Goal: Information Seeking & Learning: Learn about a topic

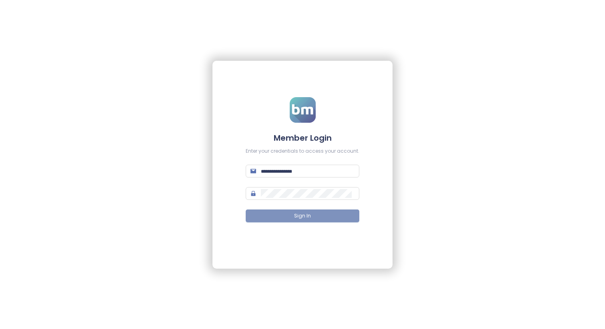
type input "**********"
click at [317, 219] on button "Sign In" at bounding box center [303, 216] width 114 height 13
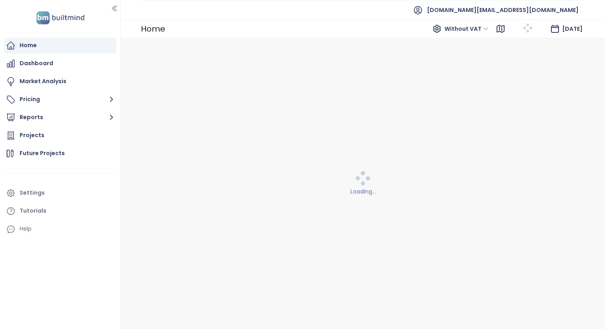
click at [334, 21] on div "Home Without VAT [DATE]" at bounding box center [363, 28] width 484 height 19
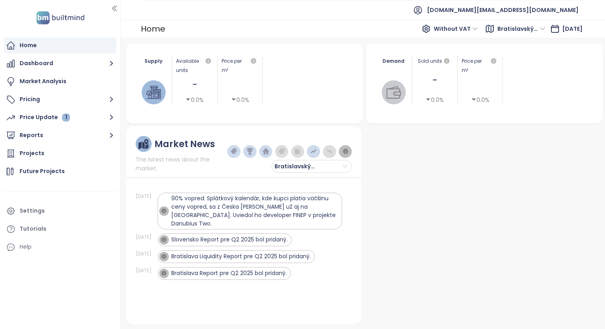
click at [78, 145] on ul "Home Dashboard Market Analysis Pricing Price Update 1 Reports Projects Future P…" at bounding box center [60, 147] width 112 height 218
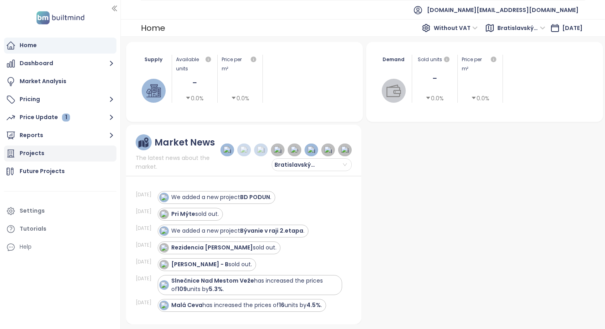
click at [81, 152] on div "Projects" at bounding box center [60, 154] width 112 height 16
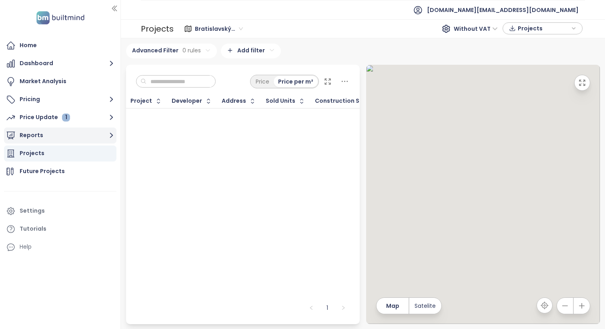
click at [74, 132] on button "Reports" at bounding box center [60, 136] width 112 height 16
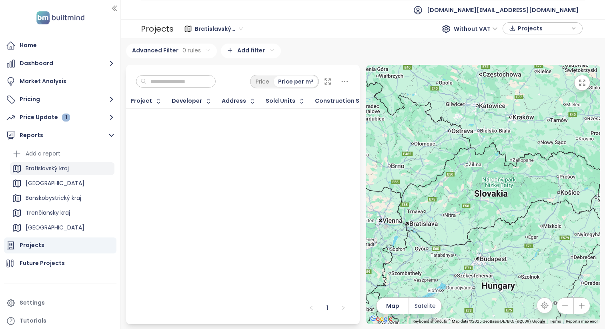
click at [56, 165] on div "Bratislavský kraj" at bounding box center [47, 169] width 43 height 10
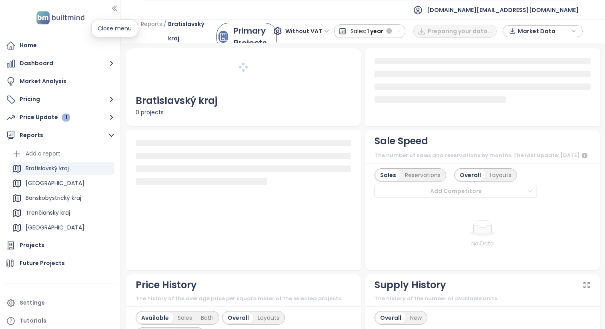
click at [114, 9] on icon "button" at bounding box center [114, 8] width 8 height 8
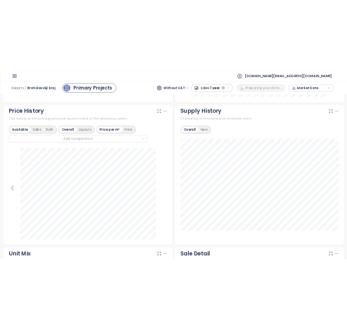
scroll to position [451, 0]
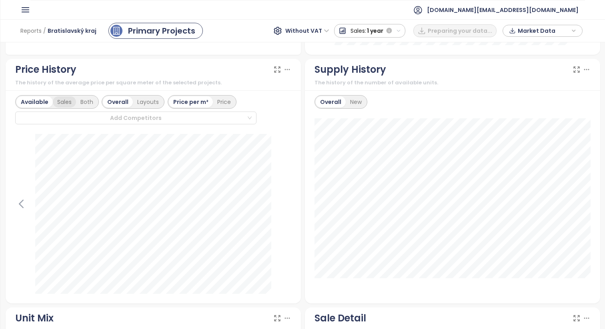
click at [63, 98] on div "Sales" at bounding box center [64, 101] width 23 height 11
click at [84, 101] on div "Both" at bounding box center [86, 101] width 22 height 11
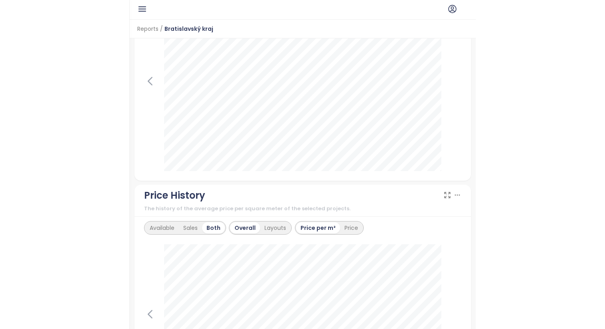
scroll to position [576, 0]
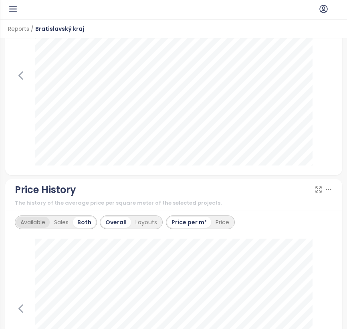
click at [41, 222] on div "Available" at bounding box center [33, 222] width 34 height 11
click at [85, 221] on div "Both" at bounding box center [87, 222] width 22 height 11
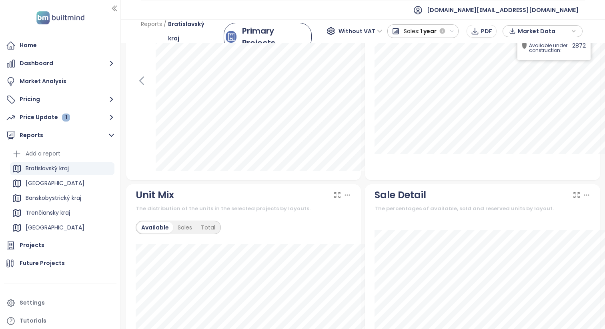
scroll to position [599, 0]
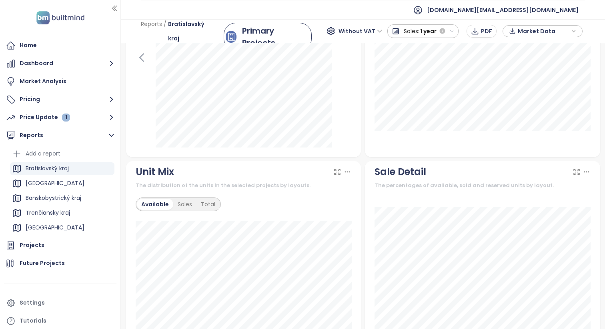
click at [116, 8] on icon "button" at bounding box center [114, 8] width 8 height 8
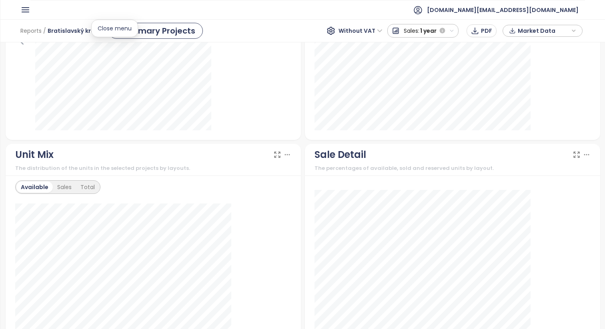
scroll to position [576, 0]
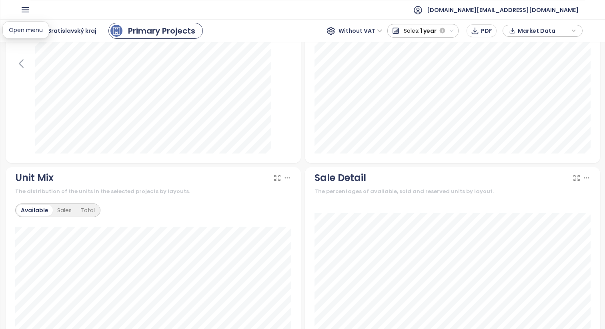
click at [28, 12] on icon "button" at bounding box center [25, 10] width 7 height 4
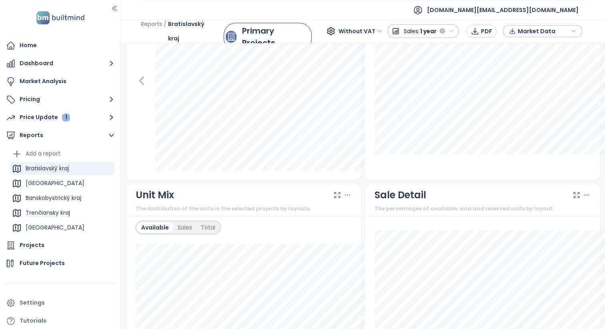
scroll to position [599, 0]
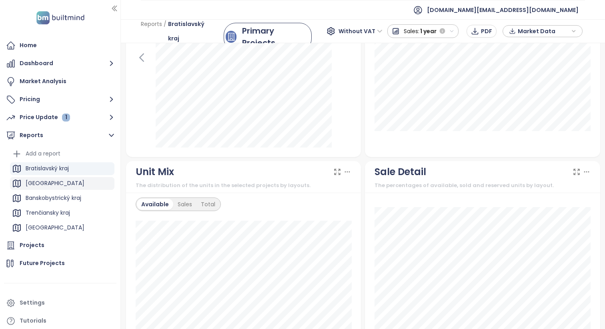
click at [59, 184] on div "[GEOGRAPHIC_DATA]" at bounding box center [62, 183] width 104 height 13
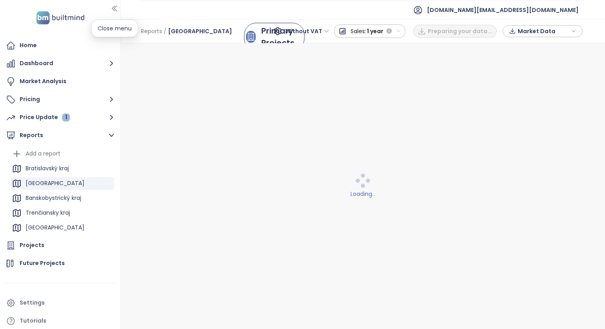
click at [113, 7] on icon "button" at bounding box center [114, 8] width 4 height 5
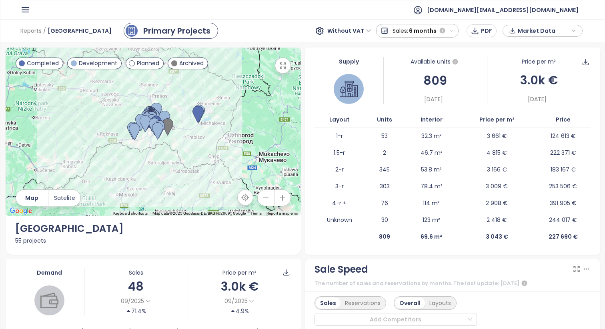
click at [355, 33] on span "Without VAT" at bounding box center [349, 31] width 44 height 12
click at [351, 46] on div "With VAT" at bounding box center [351, 47] width 37 height 9
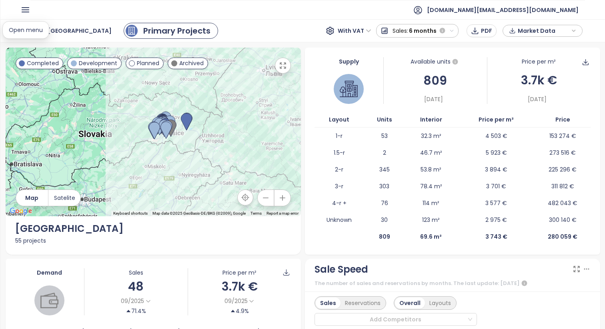
click at [28, 4] on button "button" at bounding box center [25, 10] width 10 height 13
click at [25, 9] on icon "button" at bounding box center [25, 10] width 10 height 10
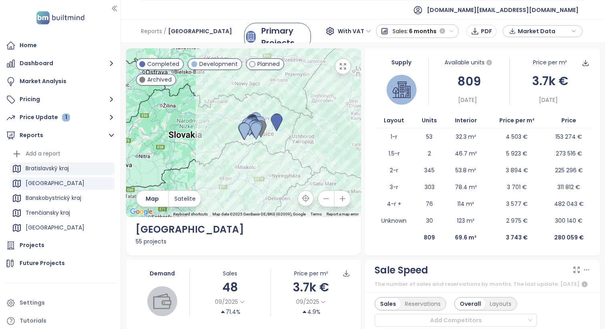
click at [64, 175] on div "Bratislavský kraj" at bounding box center [62, 169] width 104 height 13
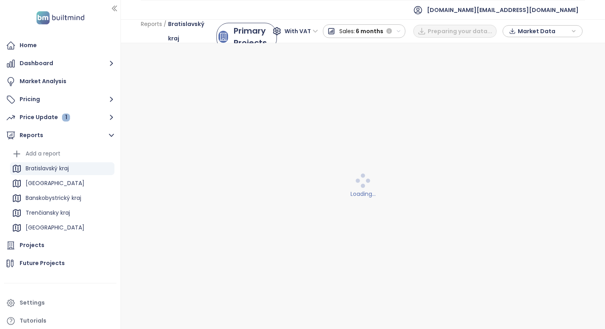
click at [114, 8] on icon "button" at bounding box center [114, 8] width 8 height 8
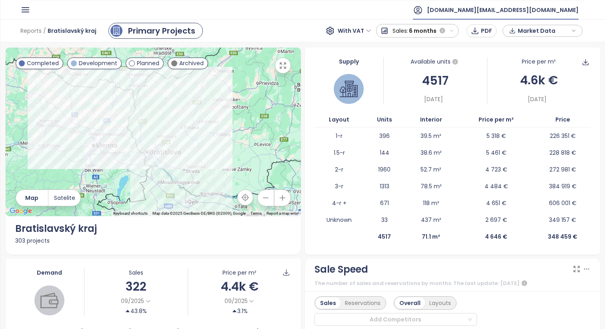
click at [547, 12] on span "[DOMAIN_NAME][EMAIL_ADDRESS][DOMAIN_NAME]" at bounding box center [503, 9] width 152 height 19
click at [536, 30] on li "Log out" at bounding box center [538, 32] width 77 height 16
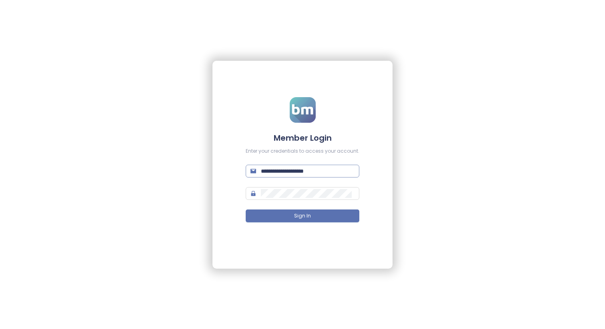
click at [313, 167] on input "**********" at bounding box center [308, 171] width 94 height 9
type input "**********"
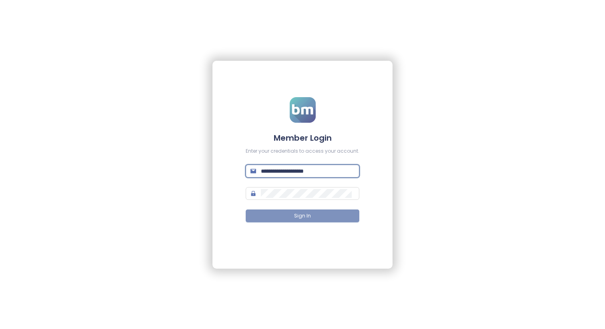
click at [315, 216] on button "Sign In" at bounding box center [303, 216] width 114 height 13
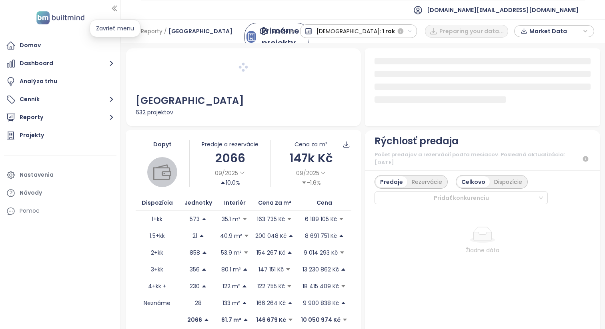
click at [115, 6] on icon "button" at bounding box center [114, 8] width 8 height 8
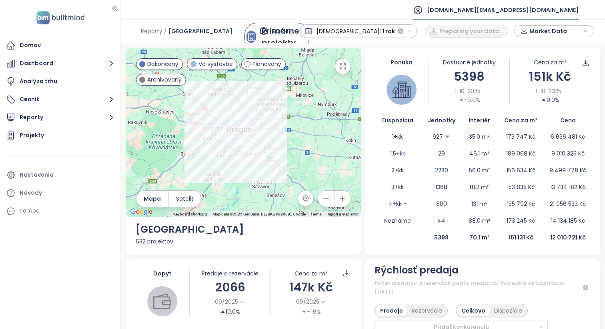
click at [536, 7] on span "[DOMAIN_NAME][EMAIL_ADDRESS][DOMAIN_NAME]" at bounding box center [503, 9] width 152 height 19
click at [525, 29] on span "Odhlásiť sa" at bounding box center [522, 32] width 32 height 8
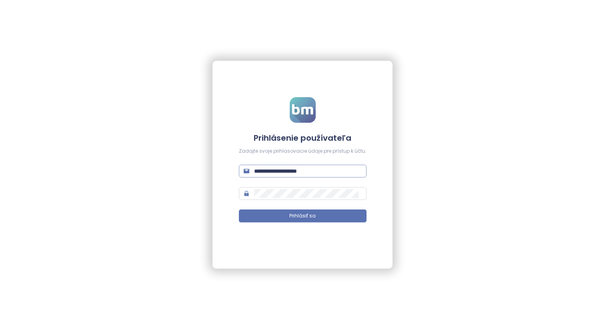
click at [310, 169] on input "**********" at bounding box center [308, 171] width 108 height 9
type input "**********"
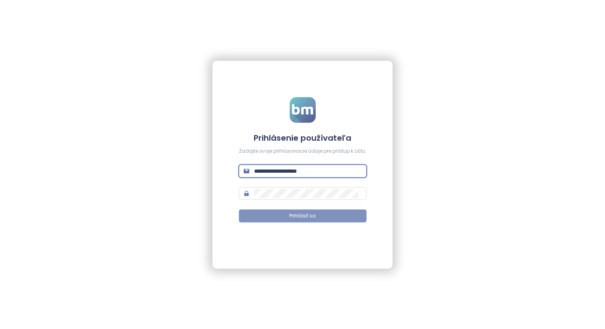
click at [327, 217] on button "Prihlásiť sa" at bounding box center [303, 216] width 128 height 13
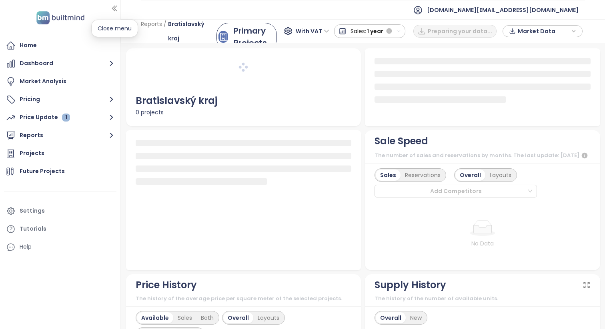
click at [114, 9] on icon "button" at bounding box center [114, 8] width 4 height 5
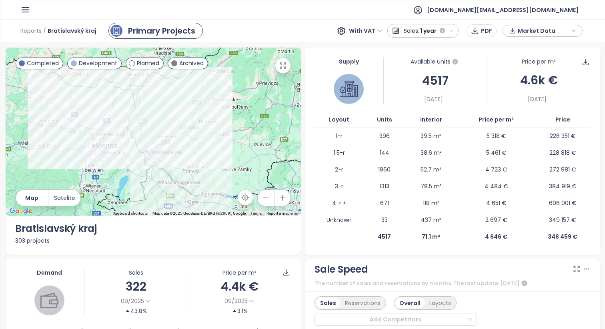
click at [30, 6] on icon "button" at bounding box center [25, 10] width 10 height 10
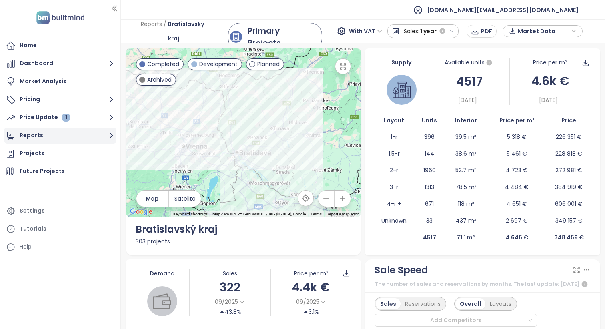
click at [95, 132] on button "Reports" at bounding box center [60, 136] width 112 height 16
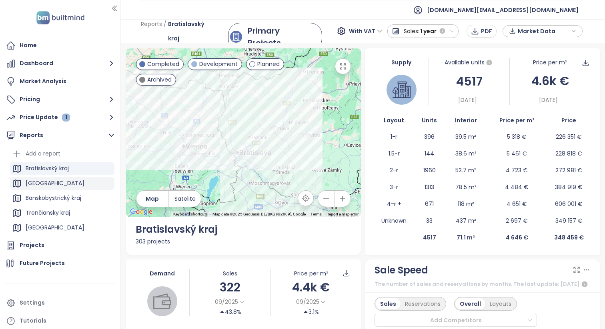
click at [88, 184] on div "[GEOGRAPHIC_DATA]" at bounding box center [62, 183] width 104 height 13
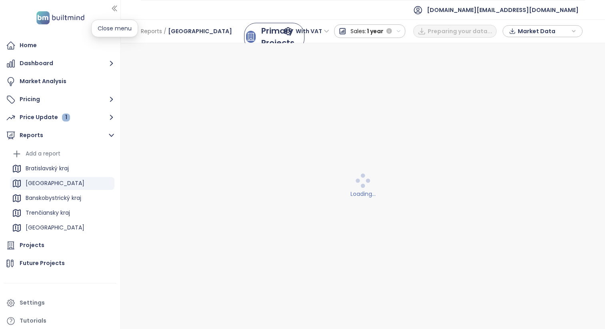
click at [113, 4] on icon "button" at bounding box center [114, 8] width 8 height 8
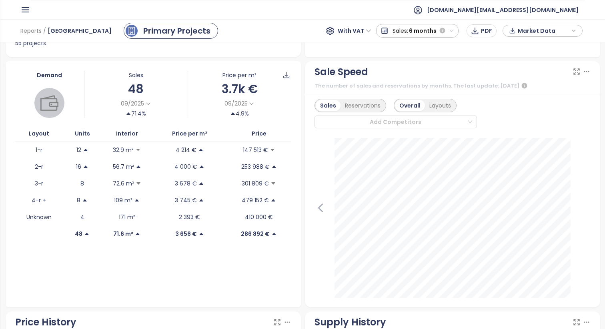
scroll to position [202, 0]
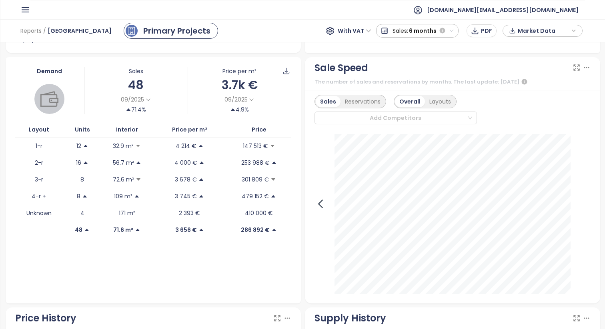
click at [323, 201] on icon at bounding box center [321, 204] width 12 height 12
click at [584, 205] on icon at bounding box center [585, 204] width 4 height 8
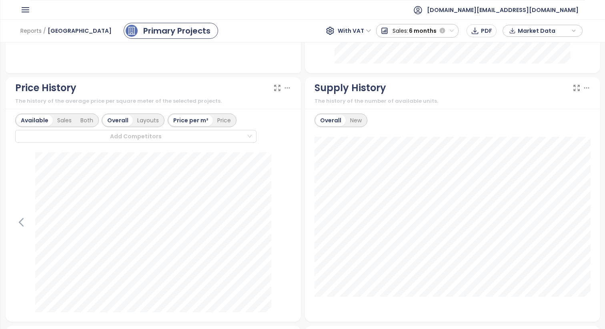
scroll to position [433, 0]
click at [353, 119] on div "New" at bounding box center [356, 119] width 20 height 11
click at [328, 123] on div "Overall" at bounding box center [330, 119] width 28 height 11
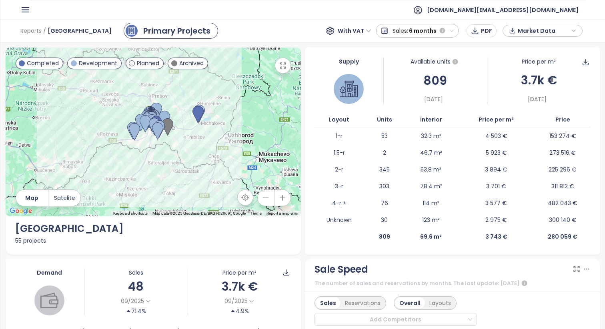
click at [28, 12] on icon "button" at bounding box center [25, 10] width 7 height 4
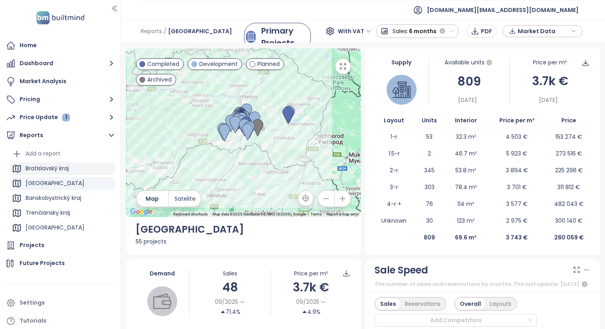
click at [72, 175] on div "Bratislavský kraj" at bounding box center [62, 169] width 104 height 13
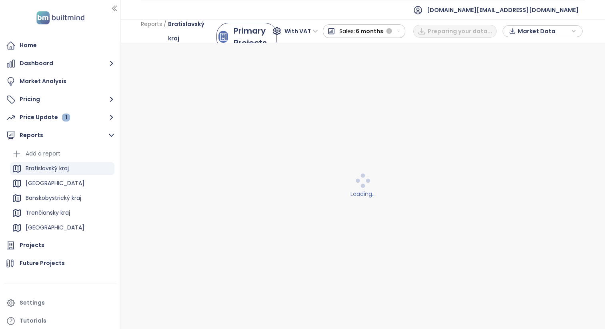
click at [109, 6] on div at bounding box center [60, 17] width 111 height 23
click at [115, 6] on icon "button" at bounding box center [114, 8] width 8 height 8
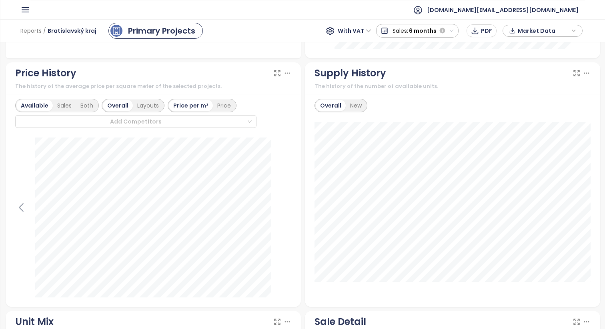
scroll to position [445, 0]
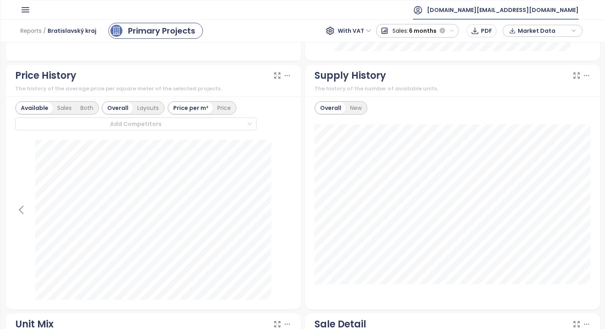
click at [423, 13] on icon at bounding box center [418, 10] width 10 height 10
click at [510, 35] on span "Log out" at bounding box center [516, 32] width 21 height 8
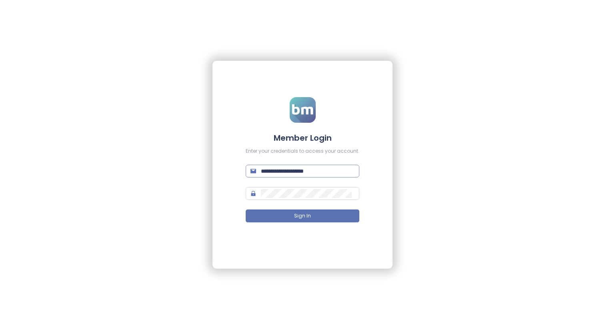
click at [284, 172] on input "**********" at bounding box center [308, 171] width 94 height 9
type input "**********"
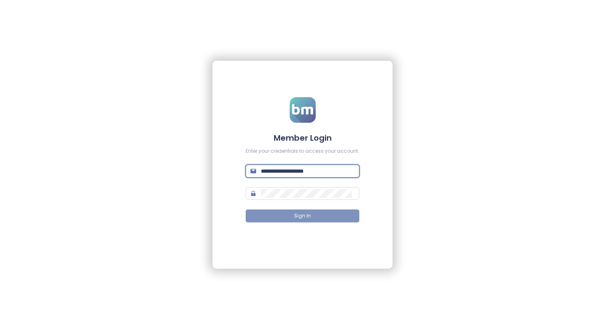
click at [324, 214] on button "Sign In" at bounding box center [303, 216] width 114 height 13
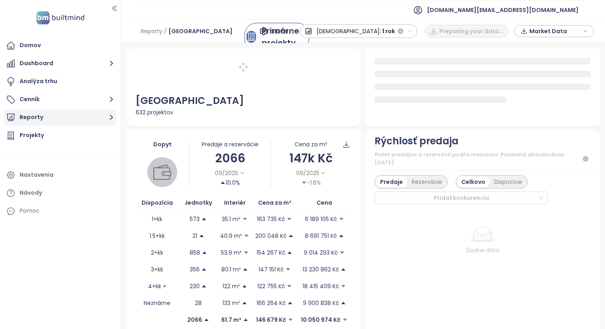
click at [65, 112] on button "Reporty" at bounding box center [60, 118] width 112 height 16
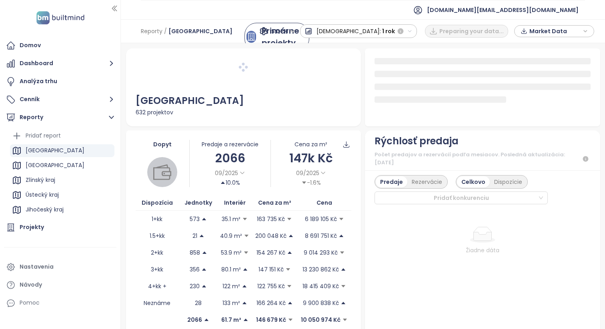
click at [67, 152] on div "[GEOGRAPHIC_DATA]" at bounding box center [62, 151] width 104 height 13
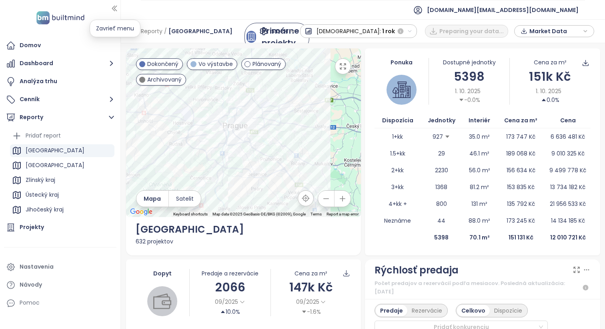
click at [113, 9] on icon "button" at bounding box center [114, 8] width 4 height 5
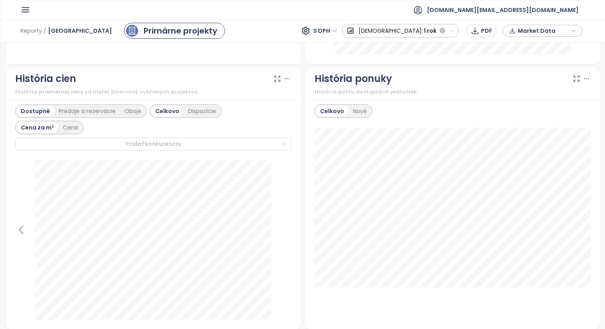
scroll to position [442, 0]
click at [82, 122] on div "Cena" at bounding box center [70, 127] width 24 height 11
click at [543, 16] on span "[DOMAIN_NAME][EMAIL_ADDRESS][DOMAIN_NAME]" at bounding box center [503, 9] width 152 height 19
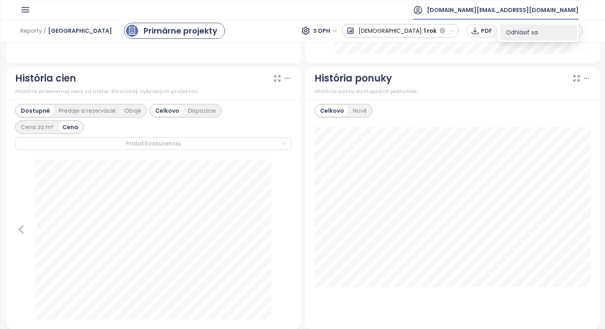
click at [524, 36] on li "Odhlásiť sa" at bounding box center [538, 32] width 77 height 16
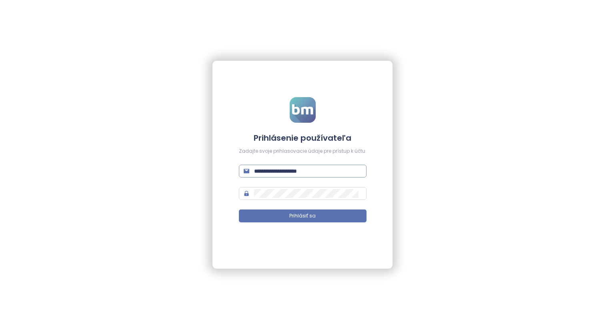
click at [319, 172] on input "**********" at bounding box center [308, 171] width 108 height 9
type input "**********"
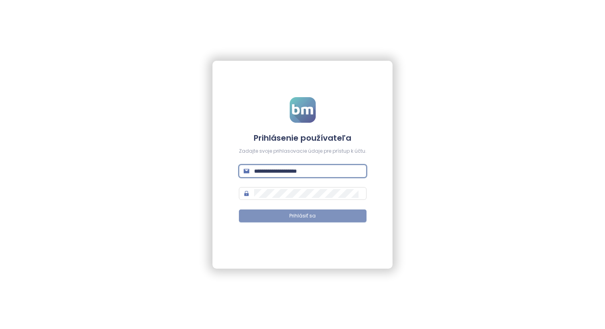
click at [321, 215] on button "Prihlásiť sa" at bounding box center [303, 216] width 128 height 13
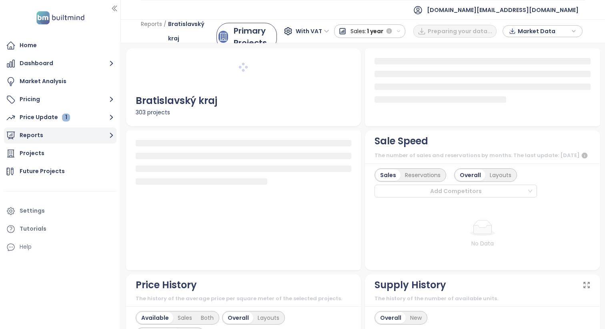
click at [81, 138] on button "Reports" at bounding box center [60, 136] width 112 height 16
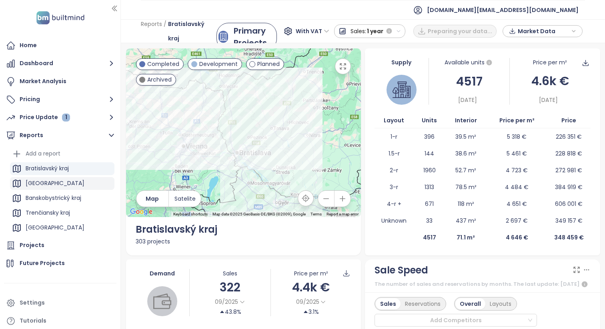
click at [77, 182] on div "[GEOGRAPHIC_DATA]" at bounding box center [62, 183] width 104 height 13
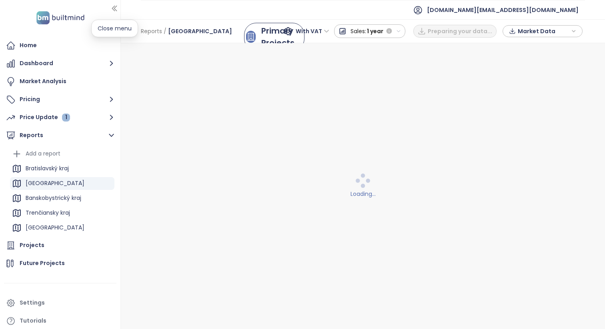
click at [116, 6] on icon "button" at bounding box center [114, 8] width 4 height 5
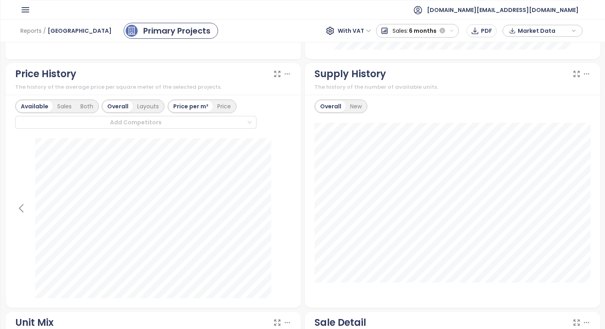
scroll to position [447, 0]
click at [218, 110] on div "Price" at bounding box center [224, 105] width 22 height 11
click at [54, 107] on div "Sales" at bounding box center [64, 105] width 23 height 11
click at [142, 105] on div "Layouts" at bounding box center [147, 105] width 30 height 11
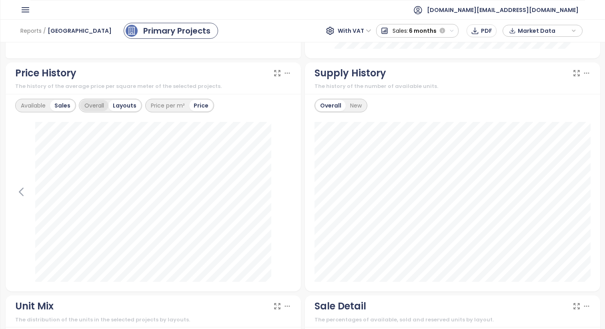
click at [86, 106] on div "Overall" at bounding box center [94, 105] width 28 height 11
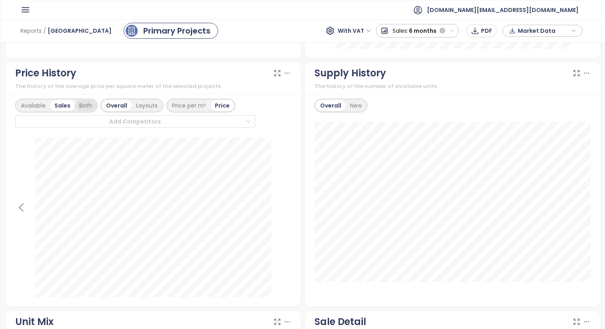
click at [88, 108] on div "Both" at bounding box center [86, 105] width 22 height 11
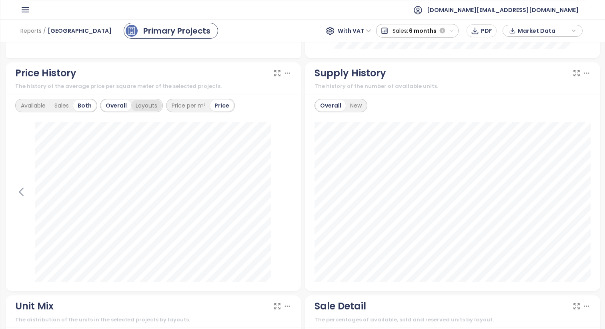
click at [141, 106] on div "Layouts" at bounding box center [146, 105] width 30 height 11
click at [59, 106] on div "Sales" at bounding box center [64, 105] width 23 height 11
click at [30, 103] on div "Available" at bounding box center [33, 105] width 34 height 11
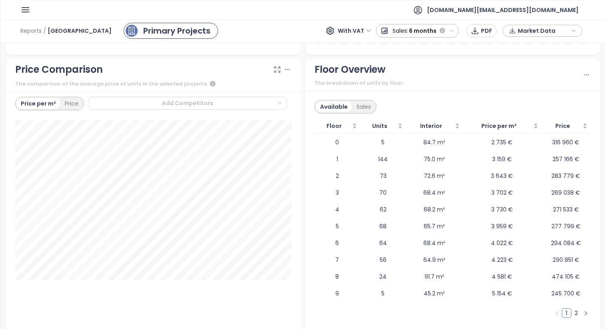
scroll to position [1171, 0]
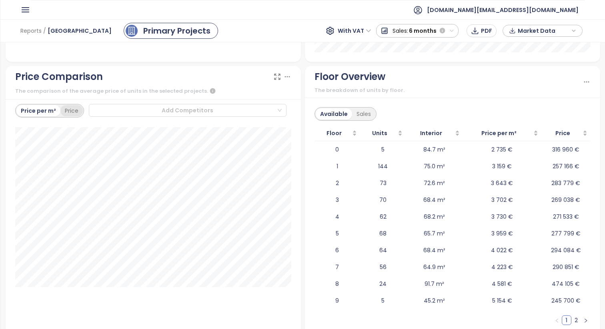
click at [71, 108] on div "Price" at bounding box center [71, 110] width 22 height 11
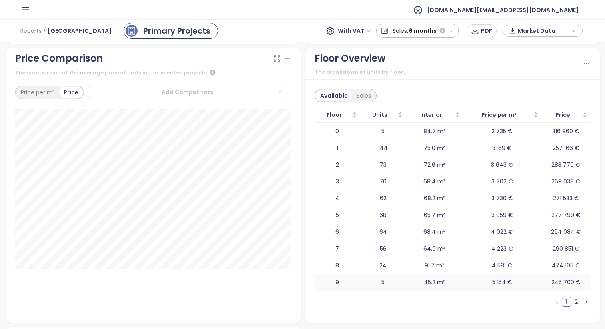
scroll to position [1423, 0]
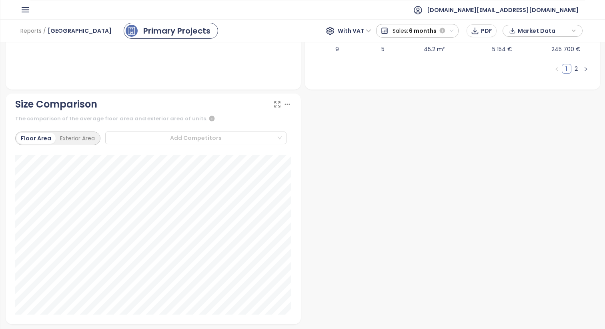
click at [299, 148] on div "Floor Area Exterior Area Add Competitors" at bounding box center [153, 226] width 295 height 198
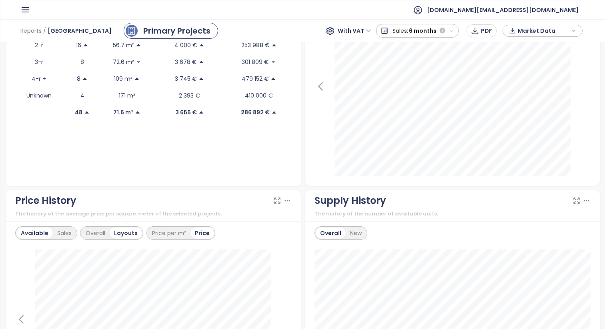
scroll to position [0, 0]
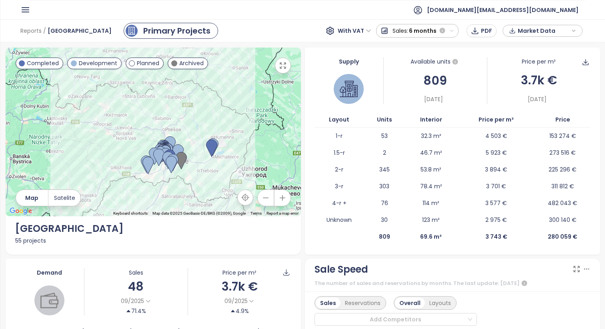
drag, startPoint x: 212, startPoint y: 128, endPoint x: 211, endPoint y: 95, distance: 32.8
click at [211, 95] on div at bounding box center [153, 132] width 295 height 169
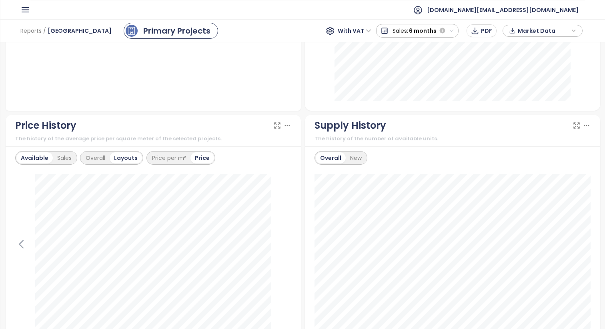
scroll to position [400, 0]
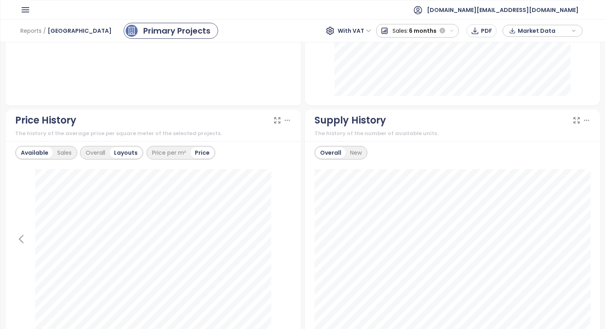
click at [18, 4] on header "[DOMAIN_NAME][EMAIL_ADDRESS][DOMAIN_NAME]" at bounding box center [302, 9] width 605 height 19
click at [25, 9] on icon "button" at bounding box center [25, 10] width 10 height 10
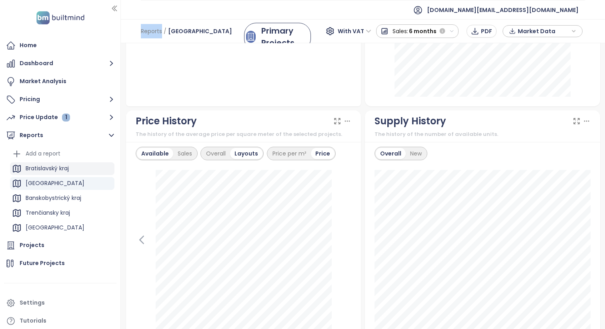
click at [61, 171] on div "Bratislavský kraj" at bounding box center [47, 169] width 43 height 10
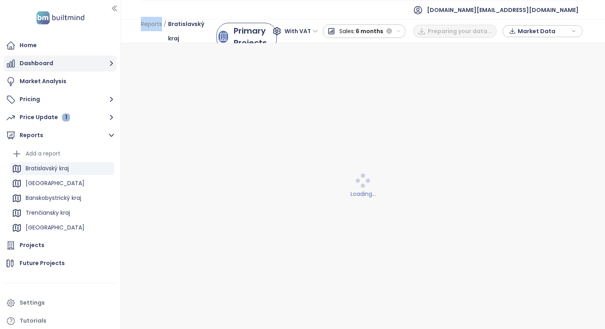
scroll to position [0, 0]
click at [116, 6] on icon "button" at bounding box center [114, 8] width 4 height 5
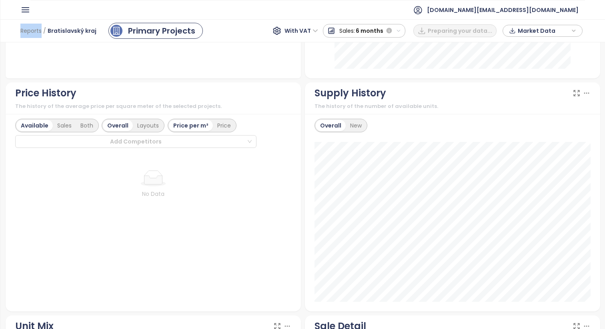
scroll to position [426, 0]
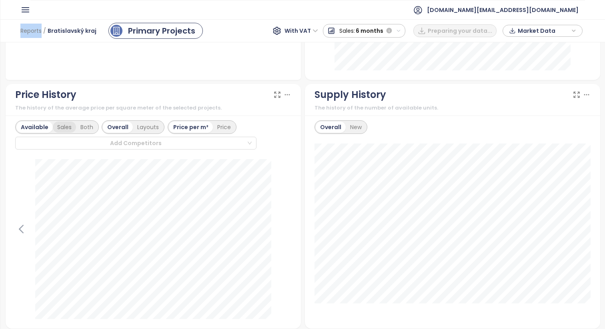
click at [63, 127] on div "Sales" at bounding box center [64, 127] width 23 height 11
click at [84, 129] on div "Both" at bounding box center [86, 127] width 22 height 11
click at [65, 128] on div "Sales" at bounding box center [61, 127] width 23 height 11
click at [80, 129] on div "Both" at bounding box center [86, 127] width 22 height 11
click at [157, 123] on div "Layouts" at bounding box center [146, 127] width 30 height 11
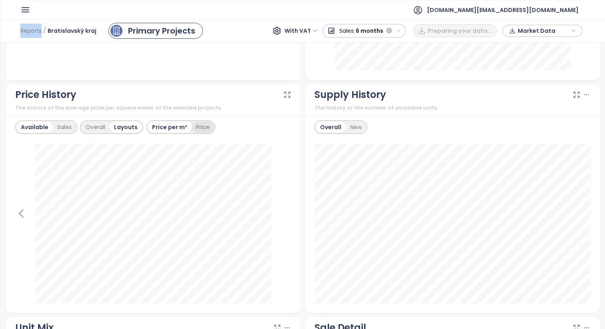
click at [205, 128] on div "Price" at bounding box center [203, 127] width 22 height 11
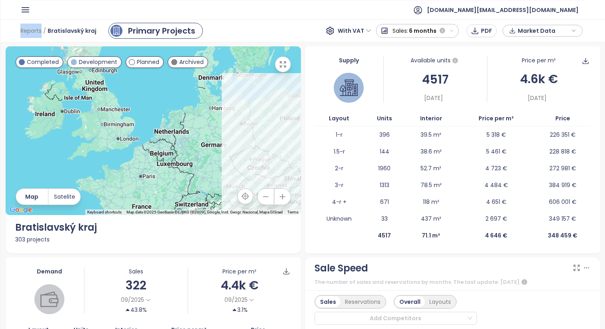
scroll to position [23, 0]
